Goal: Task Accomplishment & Management: Manage account settings

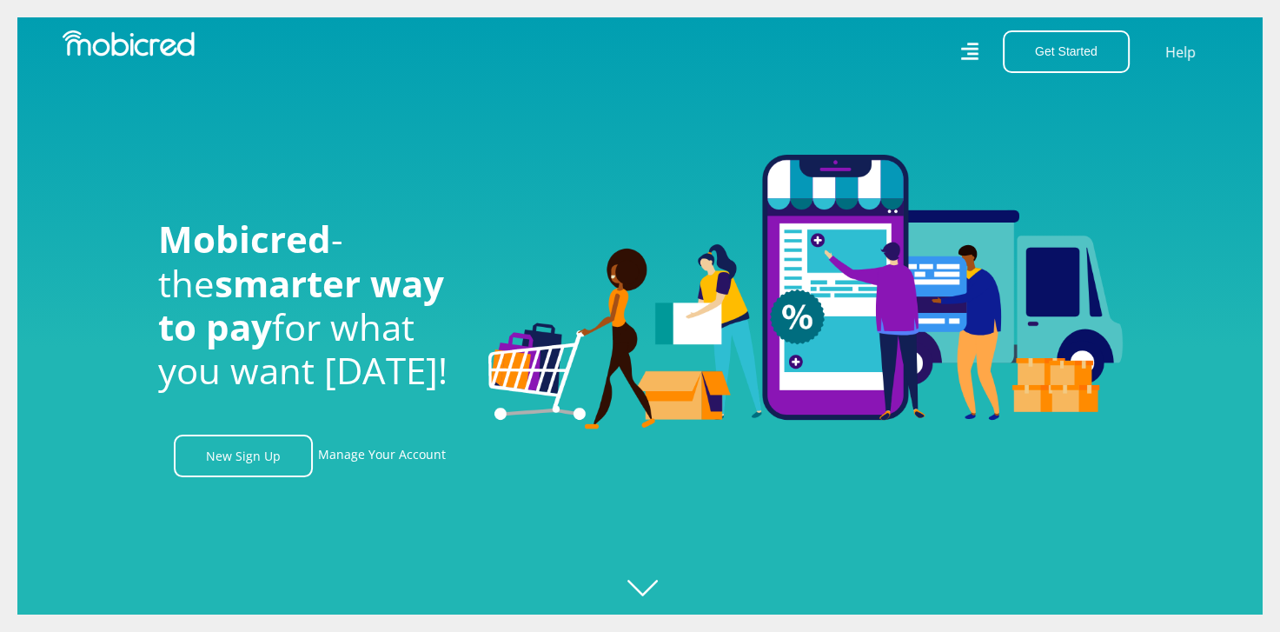
scroll to position [0, 1239]
click at [374, 471] on link "Manage Your Account" at bounding box center [382, 456] width 128 height 43
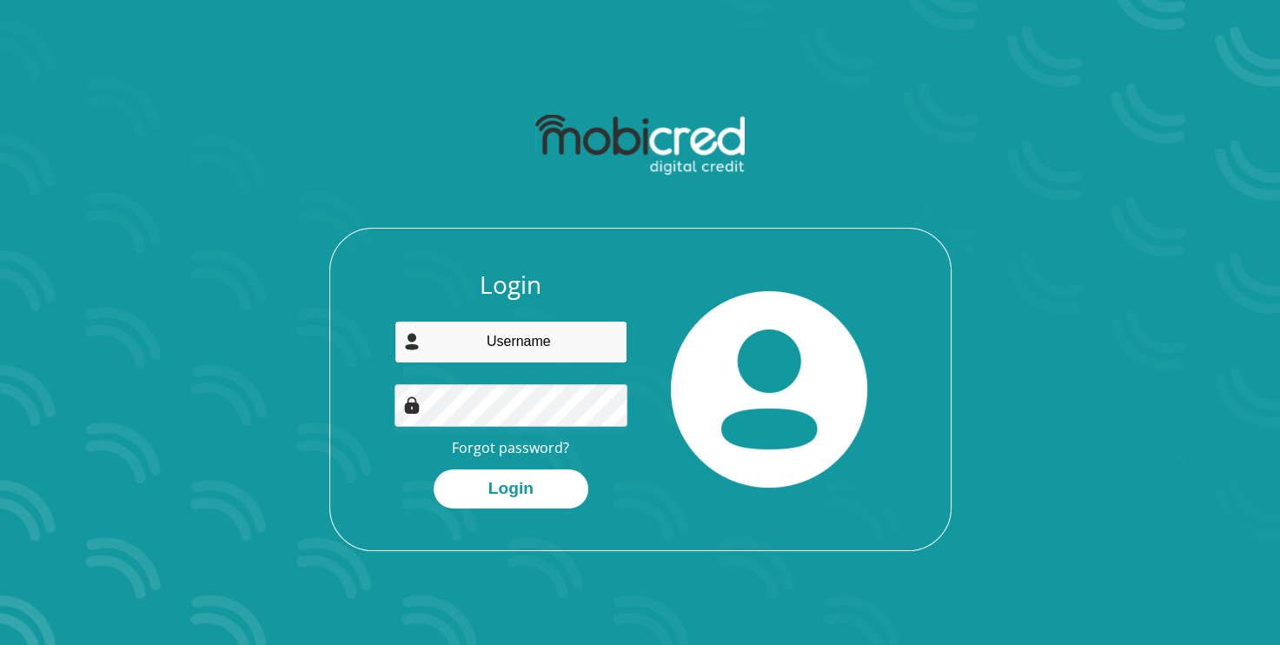
click at [508, 334] on input "email" at bounding box center [511, 342] width 233 height 43
type input "Nomvula.Oliphant@capetown.gov.za"
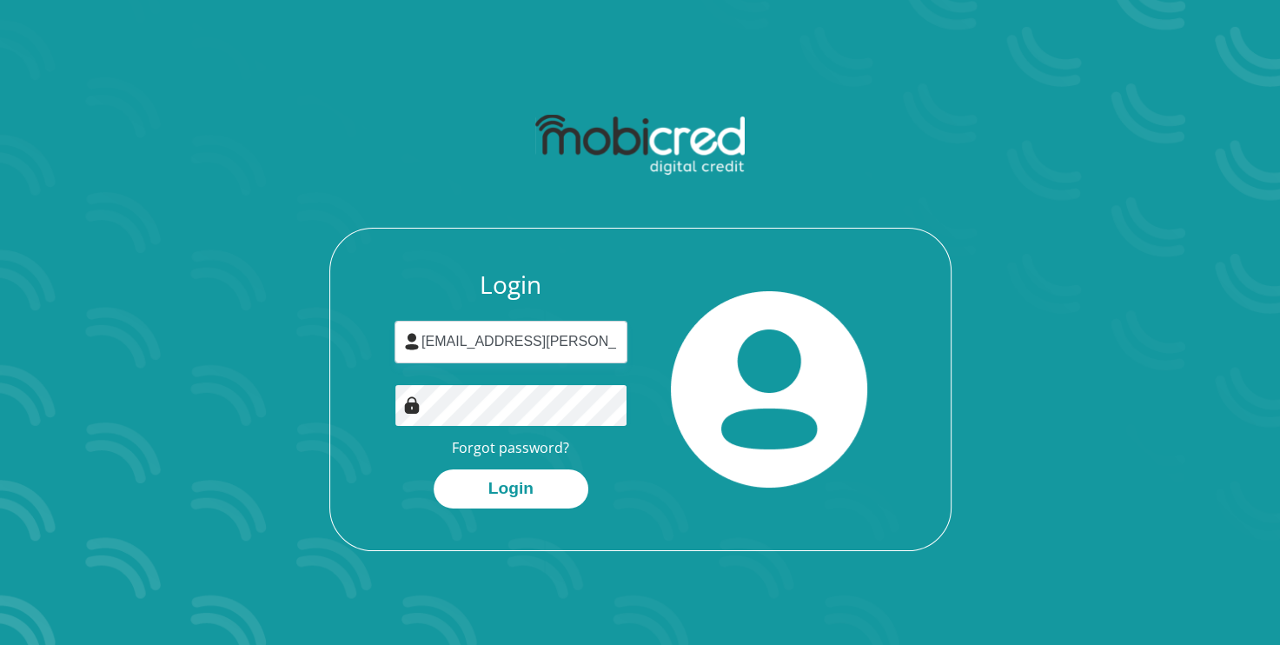
click at [434, 469] on button "Login" at bounding box center [511, 488] width 155 height 39
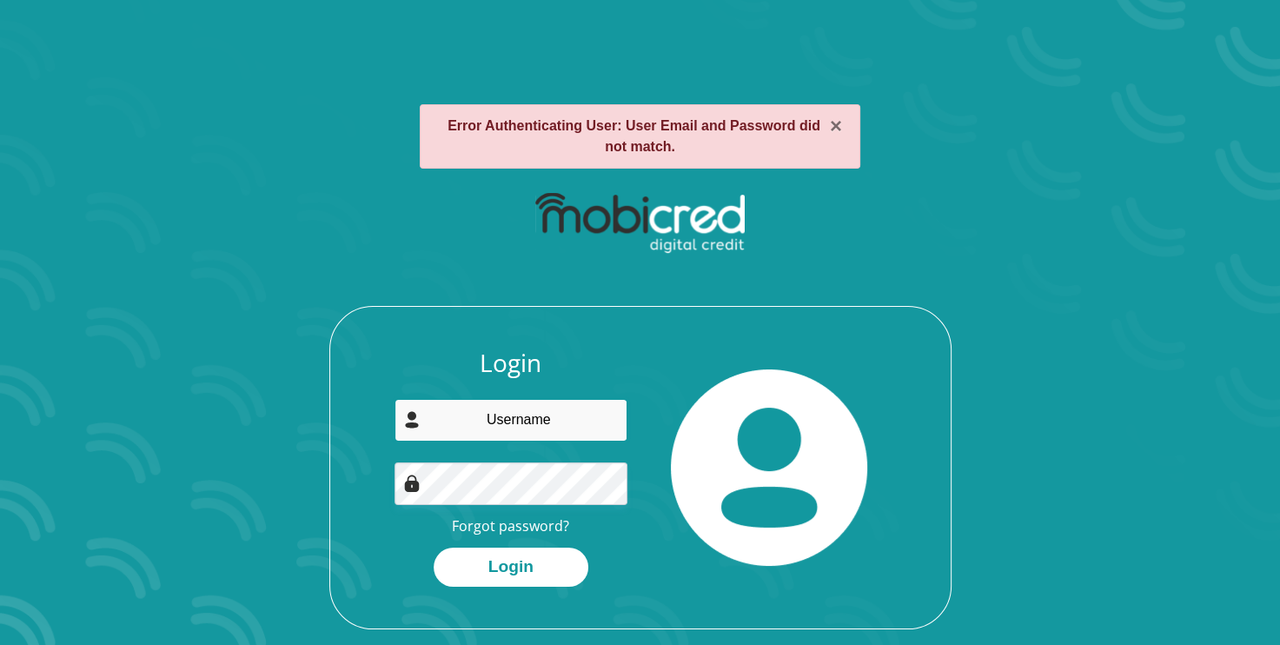
click at [524, 424] on input "email" at bounding box center [511, 420] width 233 height 43
type input "Nomvula.Oliphant@capetown.gov.za"
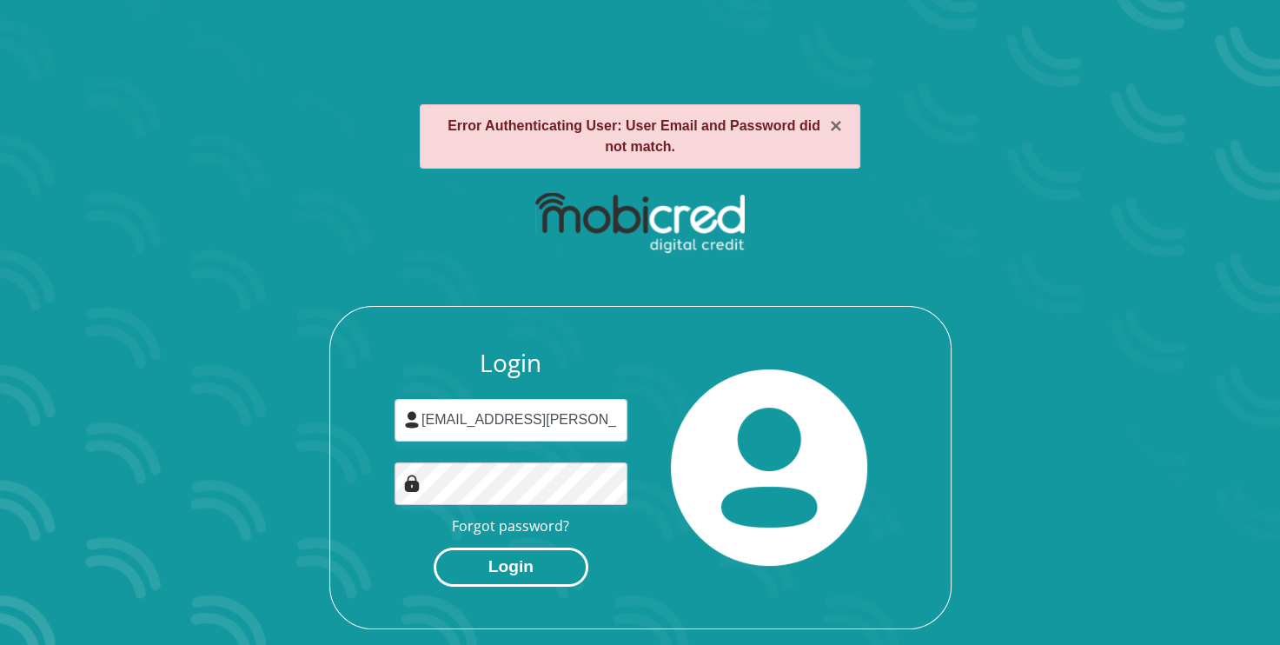
click at [538, 558] on button "Login" at bounding box center [511, 567] width 155 height 39
